Goal: Navigation & Orientation: Find specific page/section

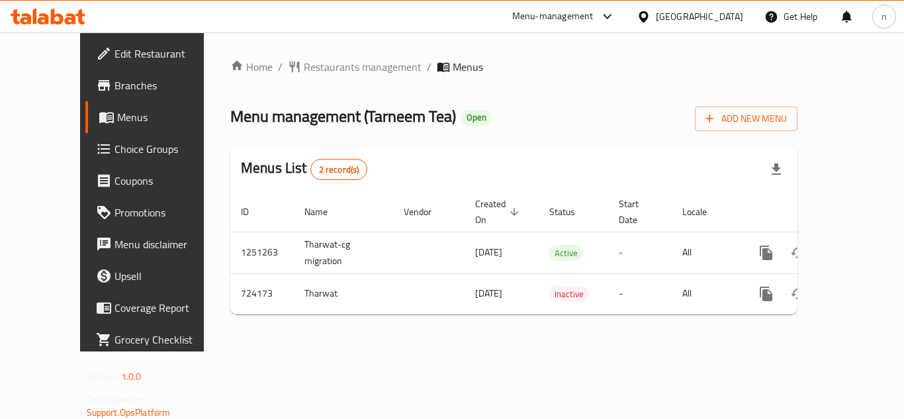
click at [648, 14] on icon at bounding box center [643, 16] width 9 height 11
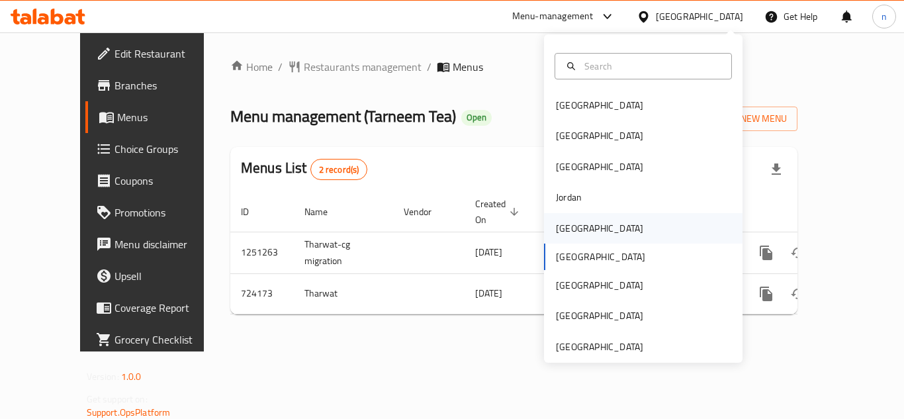
click at [561, 215] on div "[GEOGRAPHIC_DATA]" at bounding box center [599, 228] width 109 height 30
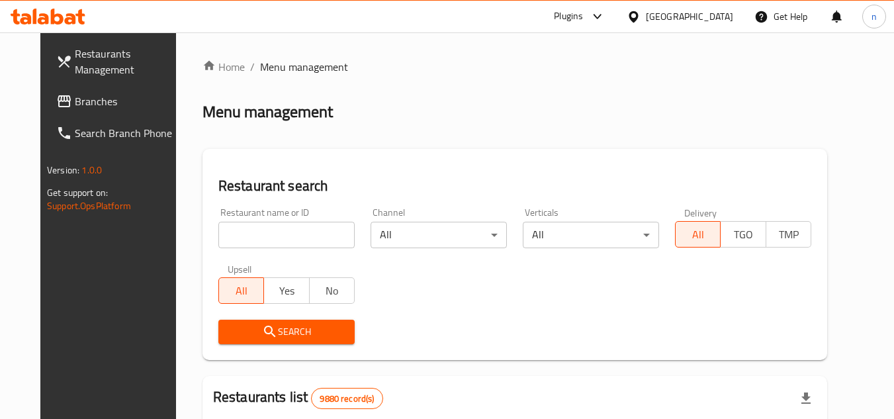
click at [75, 101] on span "Branches" at bounding box center [127, 101] width 105 height 16
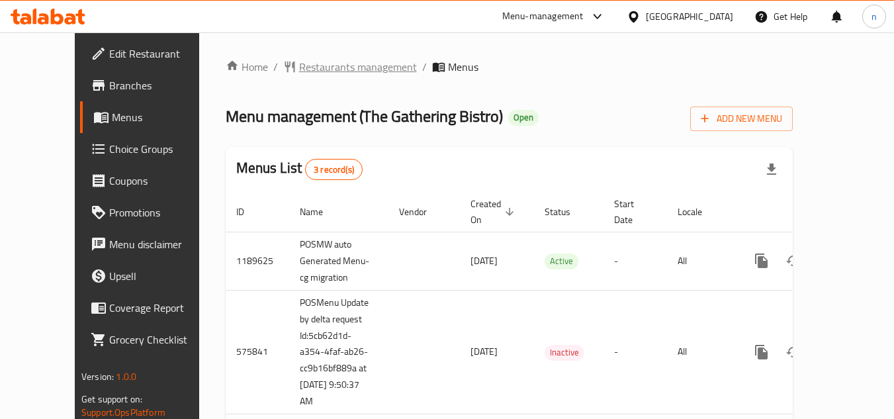
click at [299, 62] on span "Restaurants management" at bounding box center [358, 67] width 118 height 16
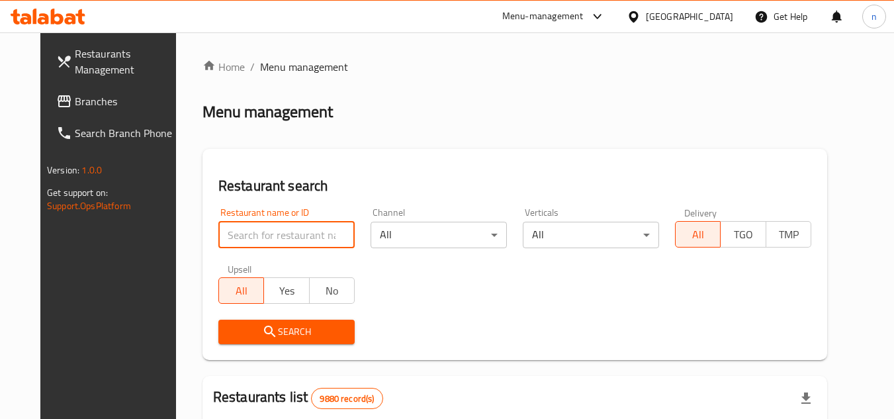
click at [253, 240] on input "search" at bounding box center [286, 235] width 136 height 26
paste input "24540"
type input "24540"
click button "Search" at bounding box center [286, 332] width 136 height 24
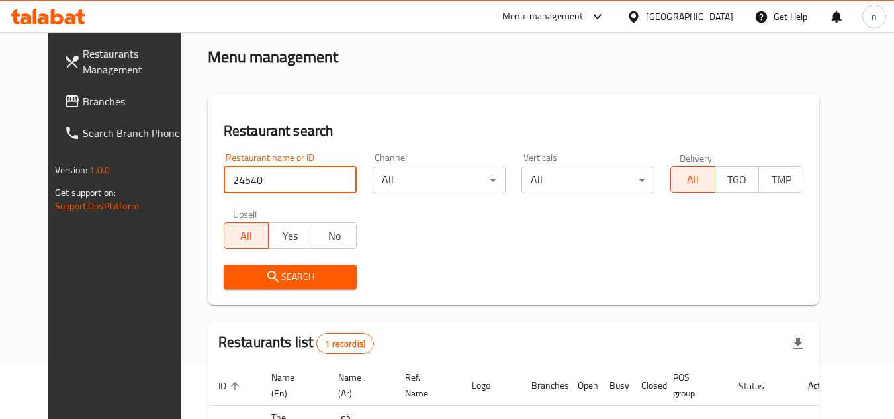
scroll to position [160, 0]
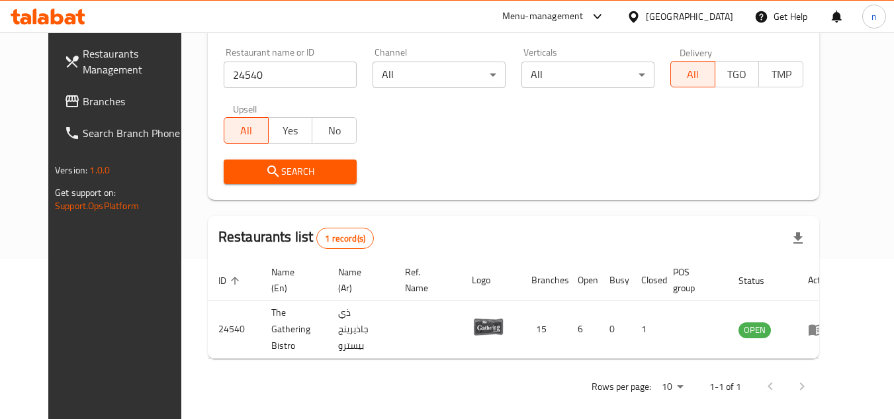
click at [606, 15] on icon at bounding box center [598, 17] width 16 height 16
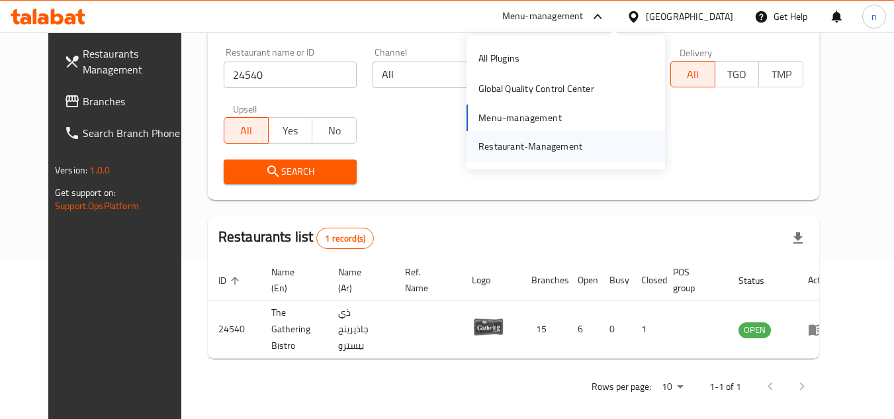
click at [580, 150] on div "Restaurant-Management" at bounding box center [531, 146] width 104 height 15
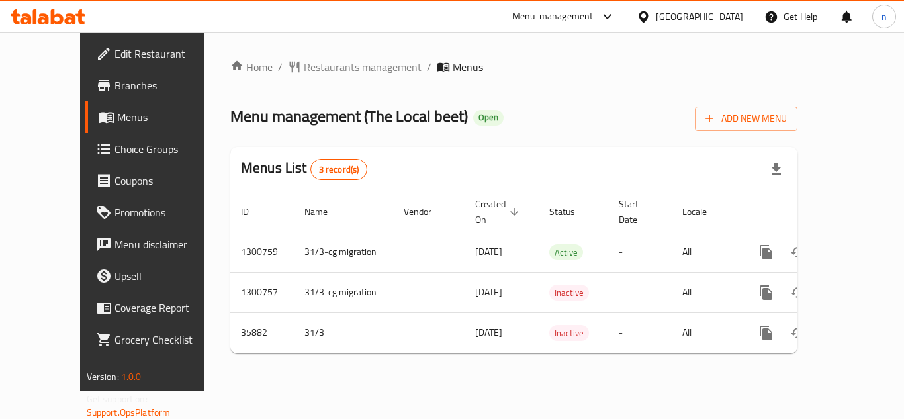
click at [616, 15] on icon at bounding box center [608, 17] width 16 height 16
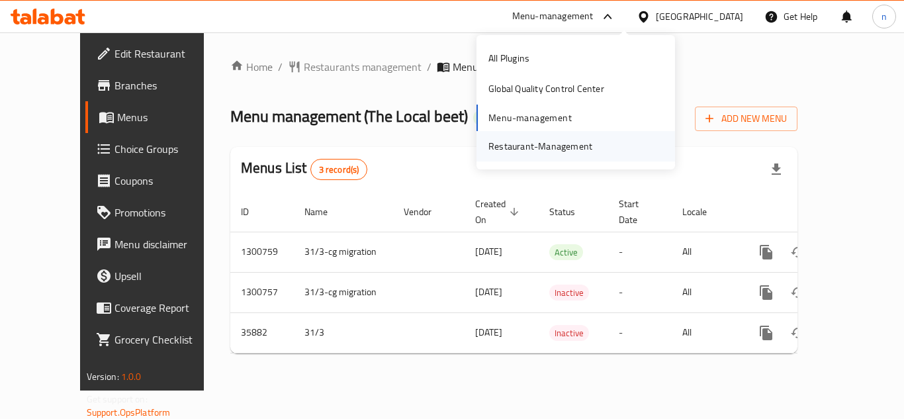
click at [531, 143] on div "Restaurant-Management" at bounding box center [540, 146] width 104 height 15
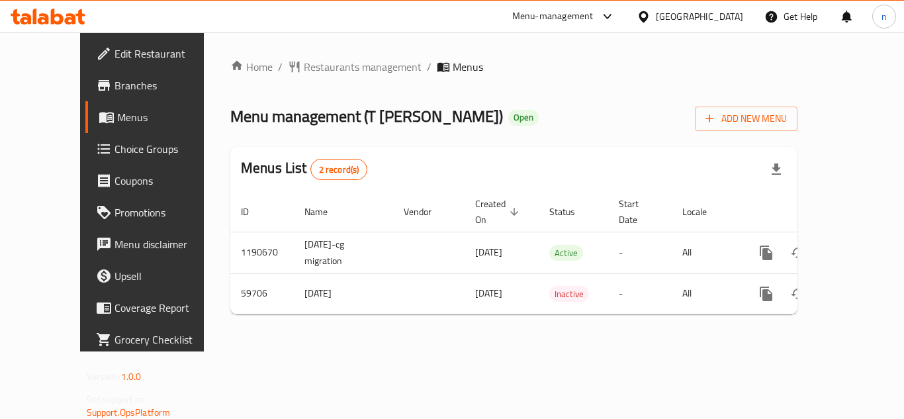
click at [651, 17] on icon at bounding box center [644, 17] width 14 height 14
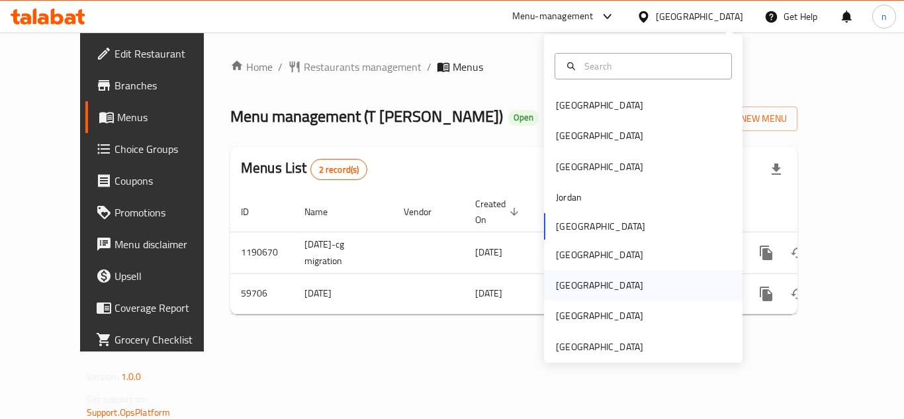
click at [563, 291] on div "Qatar" at bounding box center [599, 285] width 87 height 15
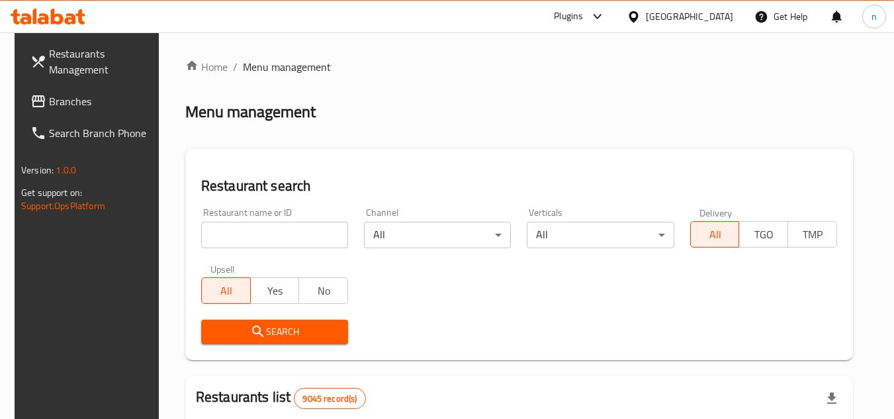
click at [601, 18] on icon at bounding box center [597, 16] width 8 height 5
click at [542, 160] on div "Restaurant-Management" at bounding box center [535, 150] width 125 height 30
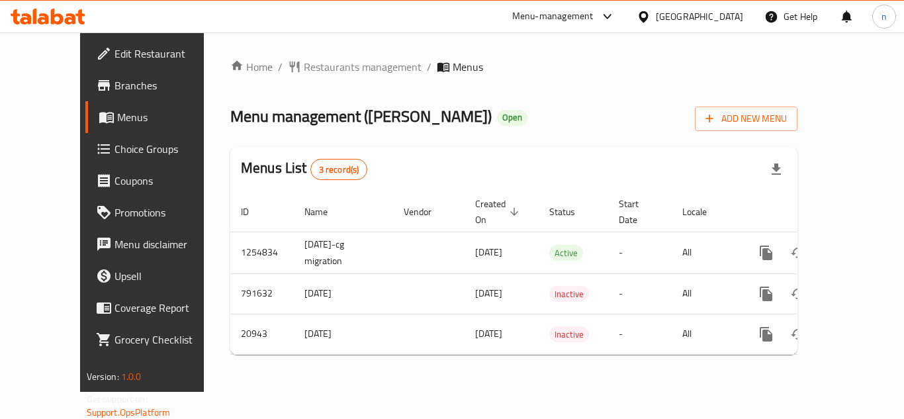
click at [648, 18] on icon at bounding box center [643, 16] width 9 height 11
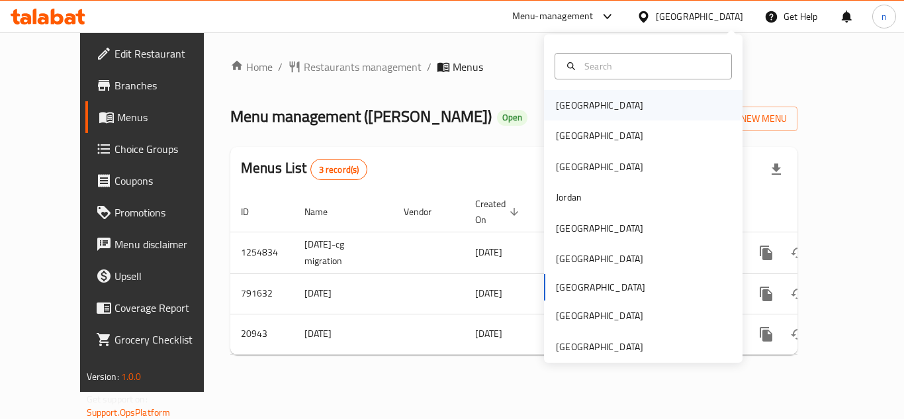
click at [573, 113] on div "[GEOGRAPHIC_DATA]" at bounding box center [599, 105] width 87 height 15
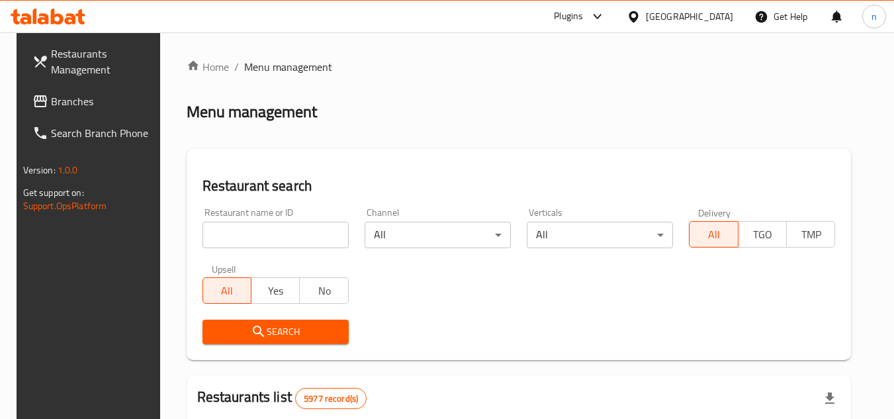
click at [115, 94] on span "Branches" at bounding box center [103, 101] width 105 height 16
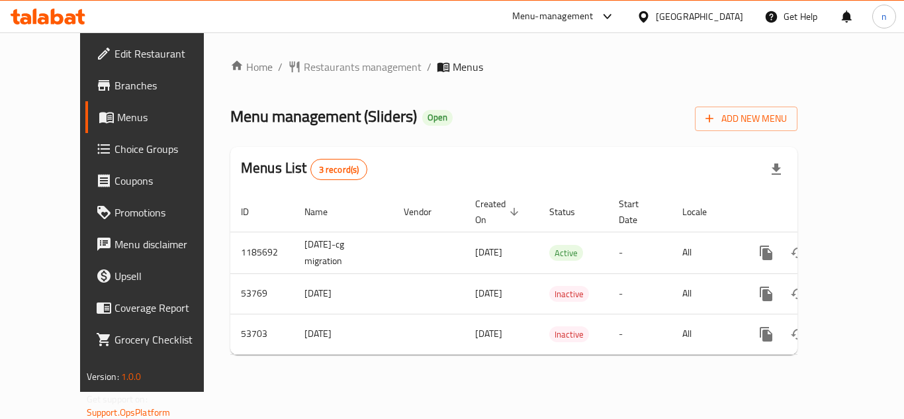
click at [648, 12] on icon at bounding box center [643, 16] width 9 height 11
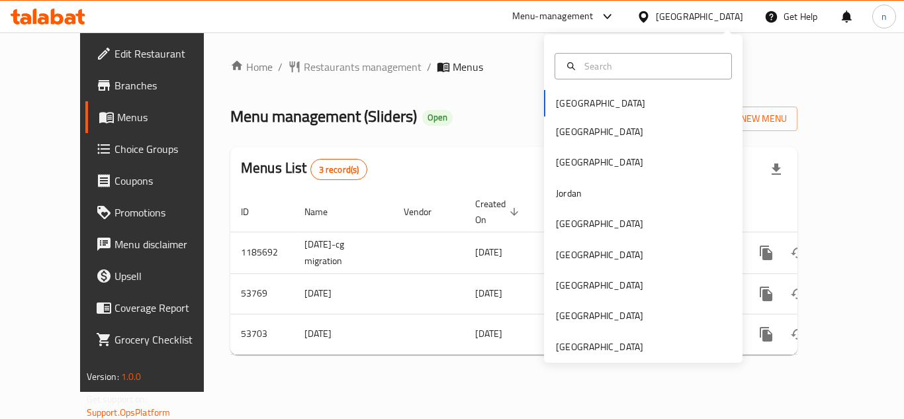
click at [593, 107] on div "Bahrain Egypt Iraq Jordan Kuwait Oman Qatar Saudi Arabia United Arab Emirates" at bounding box center [643, 226] width 199 height 272
click at [544, 99] on div "Bahrain Egypt Iraq Jordan Kuwait Oman Qatar Saudi Arabia United Arab Emirates" at bounding box center [643, 226] width 199 height 272
click at [549, 103] on div "Bahrain Egypt Iraq Jordan Kuwait Oman Qatar Saudi Arabia United Arab Emirates" at bounding box center [643, 226] width 199 height 272
click at [557, 109] on div "Bahrain Egypt Iraq Jordan Kuwait Oman Qatar Saudi Arabia United Arab Emirates" at bounding box center [643, 226] width 199 height 272
click at [616, 14] on icon at bounding box center [608, 17] width 16 height 16
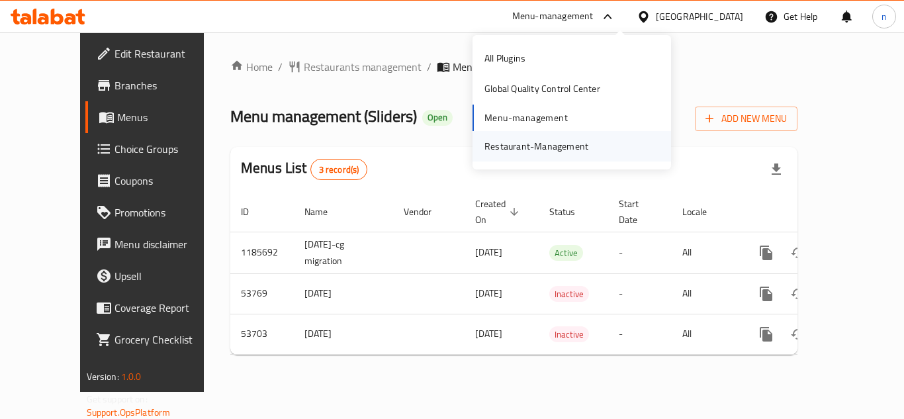
click at [520, 149] on div "Restaurant-Management" at bounding box center [536, 146] width 104 height 15
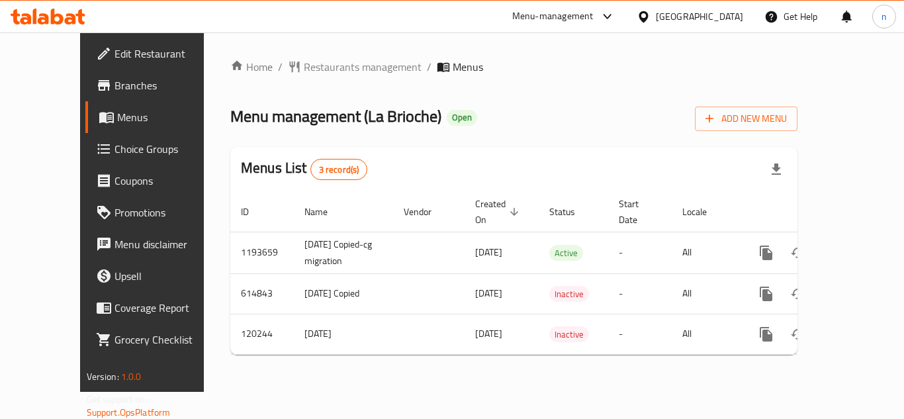
drag, startPoint x: 0, startPoint y: 0, endPoint x: 608, endPoint y: 19, distance: 607.9
click at [608, 19] on icon at bounding box center [608, 17] width 16 height 16
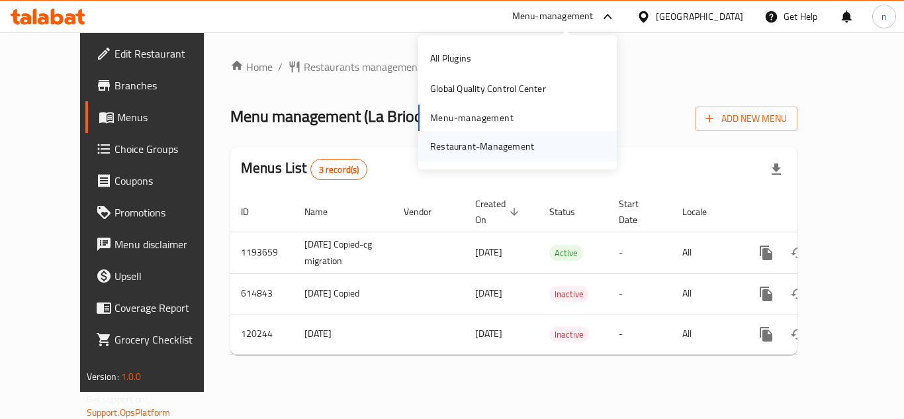
click at [481, 150] on div "Restaurant-Management" at bounding box center [482, 146] width 104 height 15
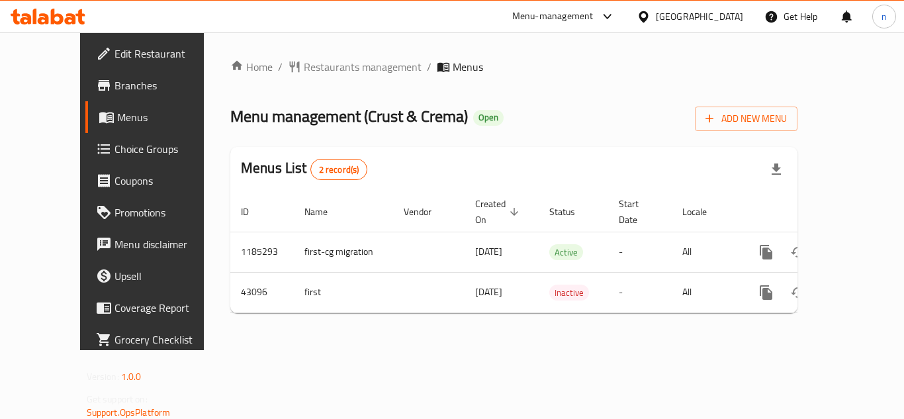
click at [648, 15] on icon at bounding box center [643, 16] width 9 height 11
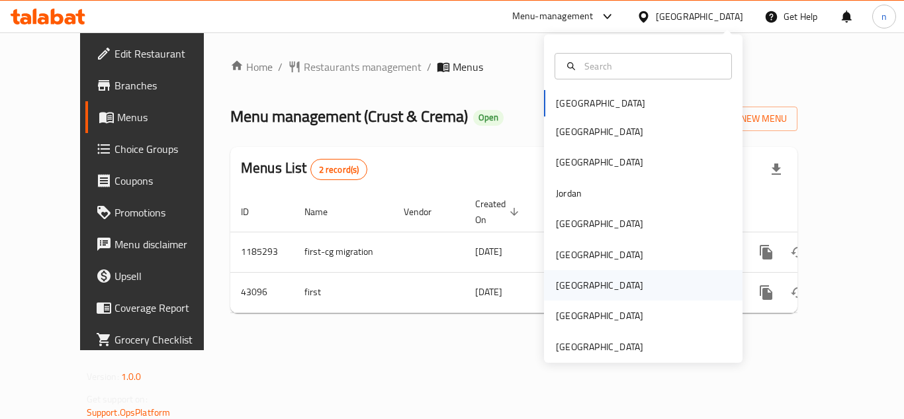
click at [565, 282] on div "[GEOGRAPHIC_DATA]" at bounding box center [599, 285] width 87 height 15
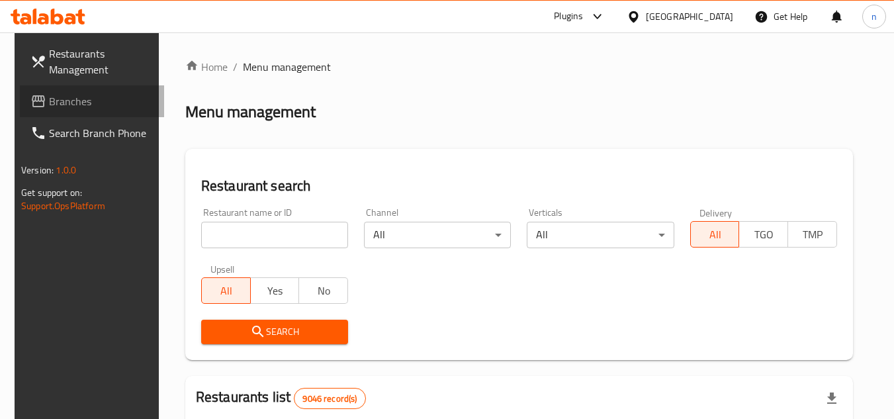
click at [90, 107] on span "Branches" at bounding box center [101, 101] width 105 height 16
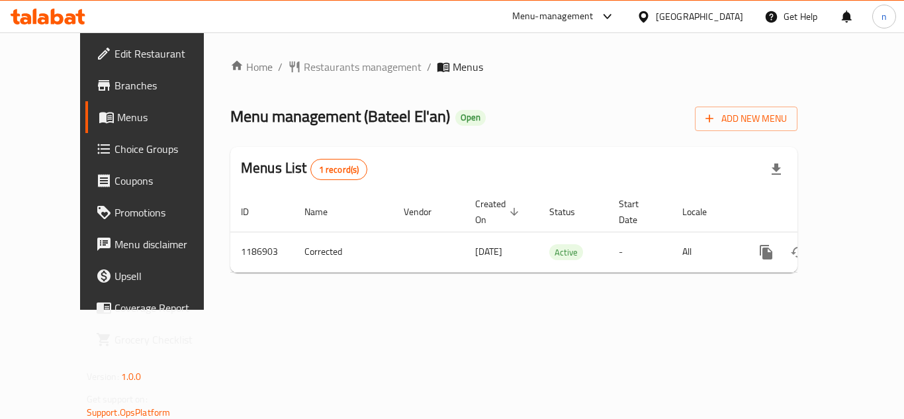
click at [610, 15] on icon at bounding box center [608, 17] width 16 height 16
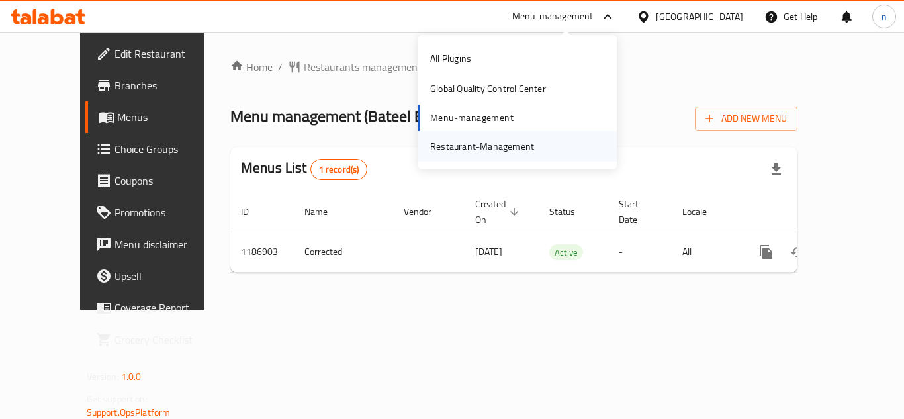
click at [476, 145] on div "Restaurant-Management" at bounding box center [482, 146] width 104 height 15
